Goal: Use online tool/utility: Utilize a website feature to perform a specific function

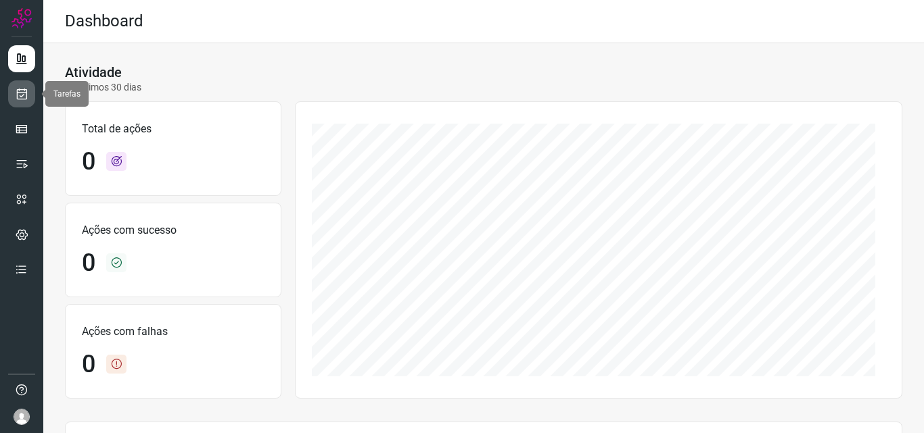
click at [27, 98] on icon at bounding box center [22, 94] width 14 height 14
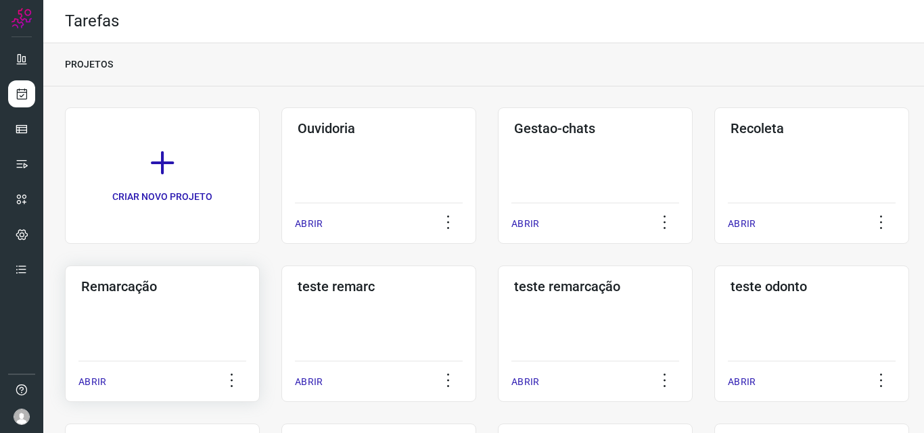
click at [219, 333] on div "Remarcação ABRIR" at bounding box center [162, 334] width 195 height 137
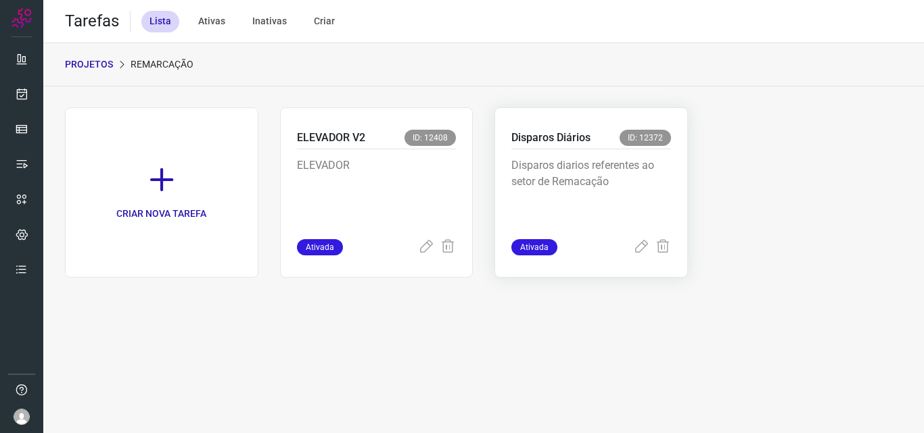
click at [612, 153] on div "Disparos diarios referentes ao setor de Remacação" at bounding box center [591, 194] width 160 height 90
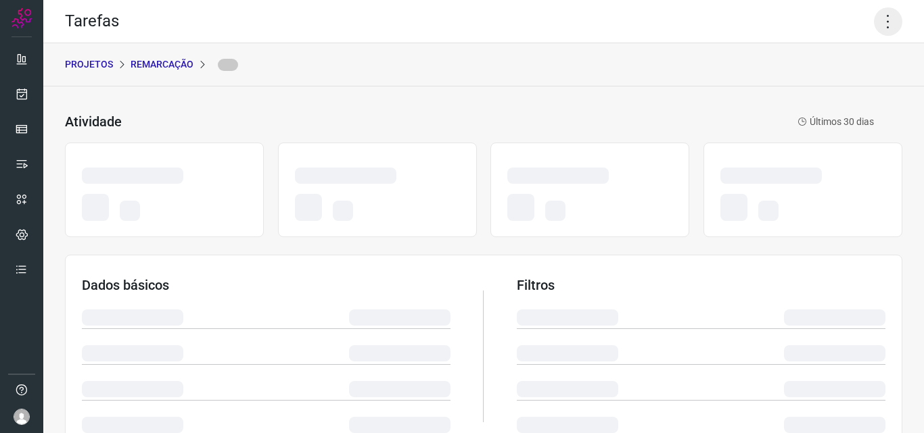
click at [874, 17] on icon at bounding box center [888, 21] width 28 height 28
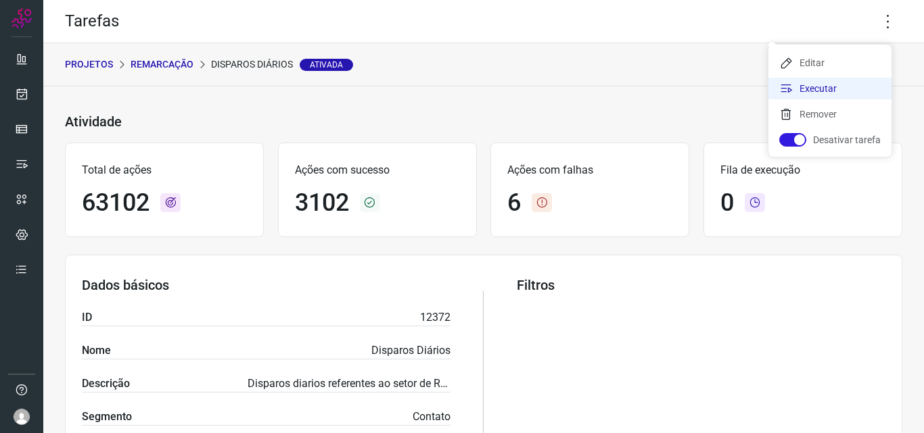
click at [845, 96] on li "Executar" at bounding box center [829, 89] width 123 height 22
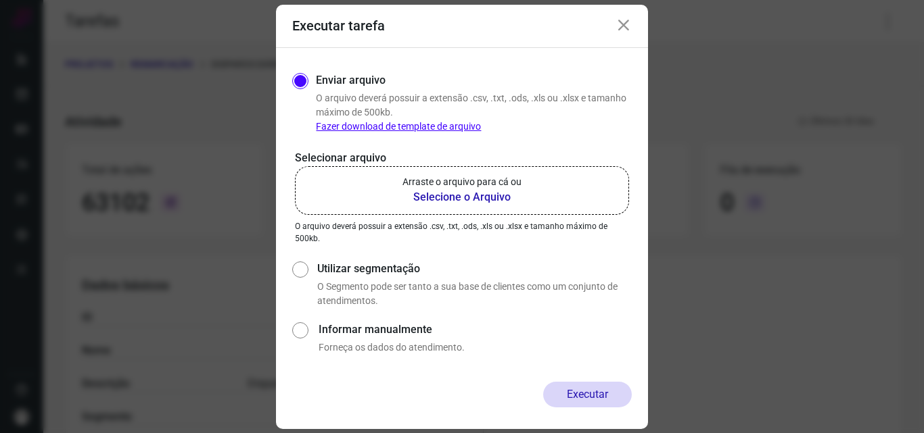
click at [508, 208] on label "Arraste o arquivo para cá ou Selecione o Arquivo" at bounding box center [462, 190] width 334 height 49
click at [0, 0] on input "Arraste o arquivo para cá ou Selecione o Arquivo" at bounding box center [0, 0] width 0 height 0
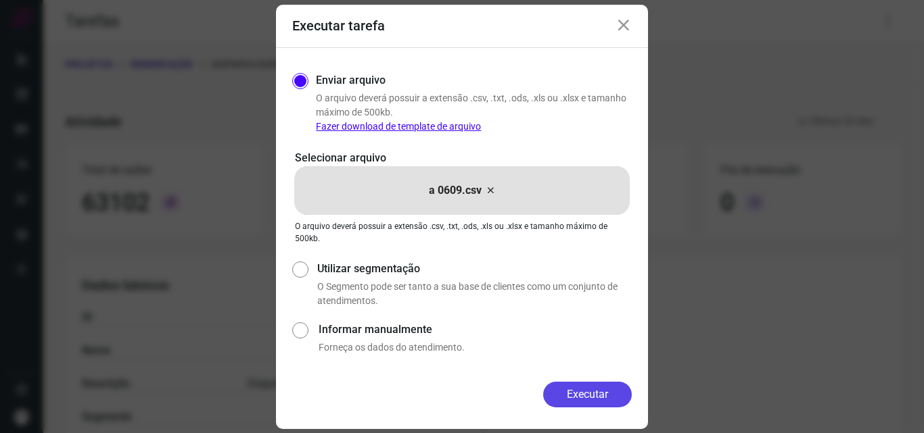
click at [577, 391] on button "Executar" at bounding box center [587, 395] width 89 height 26
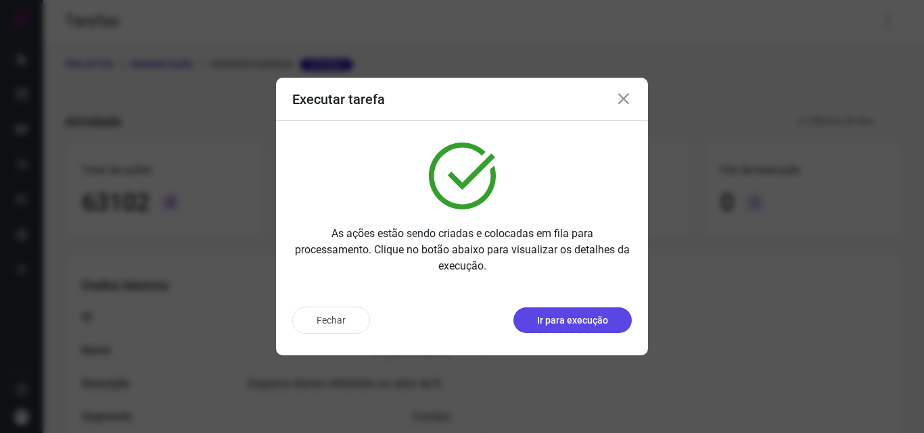
click at [587, 322] on p "Ir para execução" at bounding box center [572, 321] width 71 height 14
